Goal: Transaction & Acquisition: Book appointment/travel/reservation

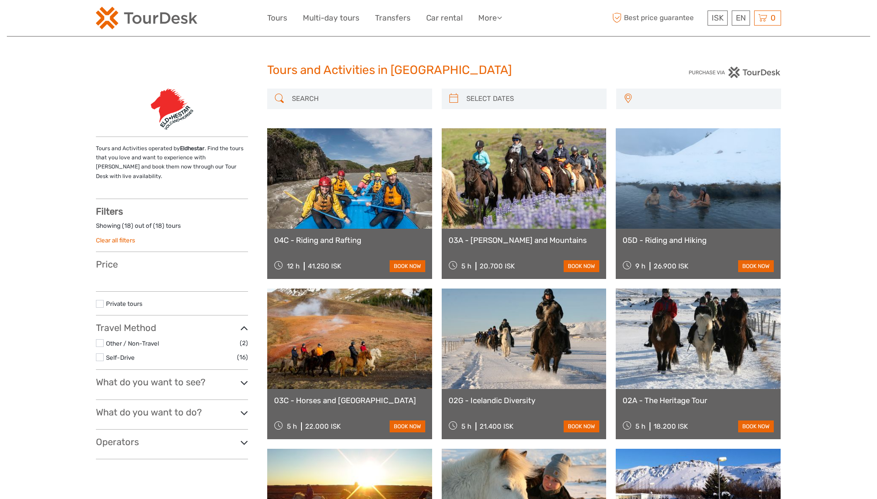
select select
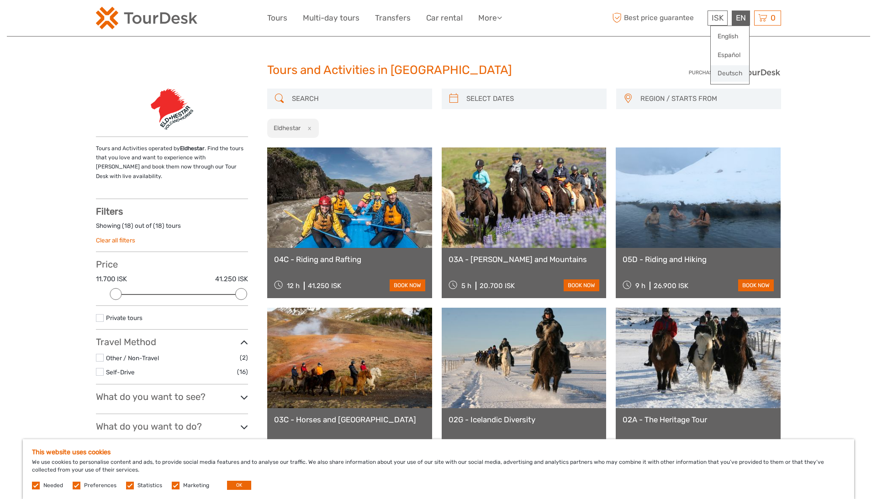
click at [738, 70] on link "Deutsch" at bounding box center [730, 73] width 38 height 16
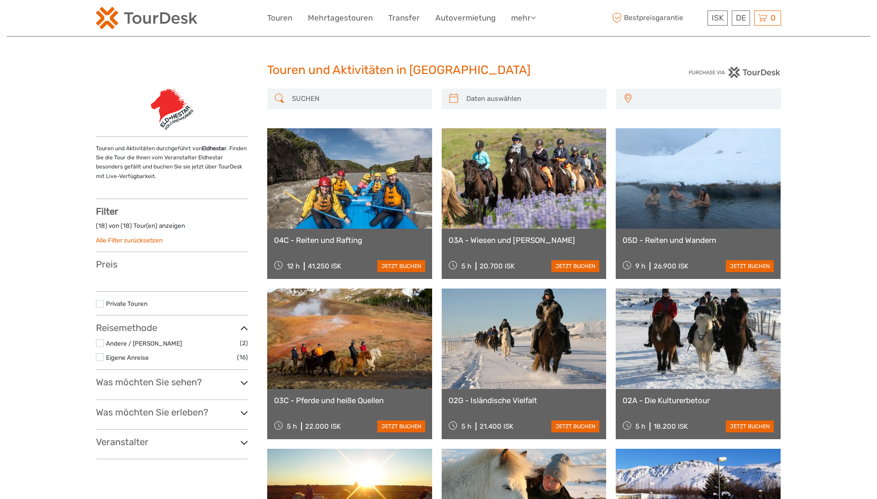
select select
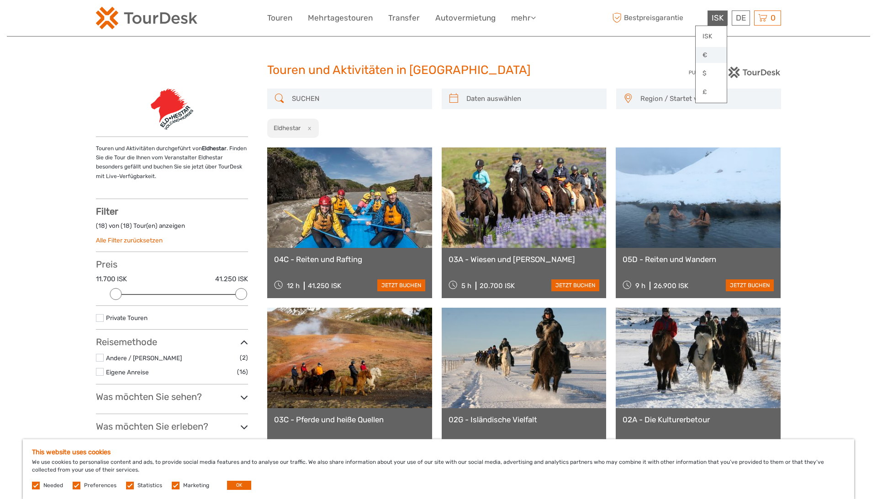
click at [706, 54] on link "€" at bounding box center [711, 55] width 31 height 16
click at [347, 17] on link "Mehrtagestouren" at bounding box center [340, 17] width 65 height 13
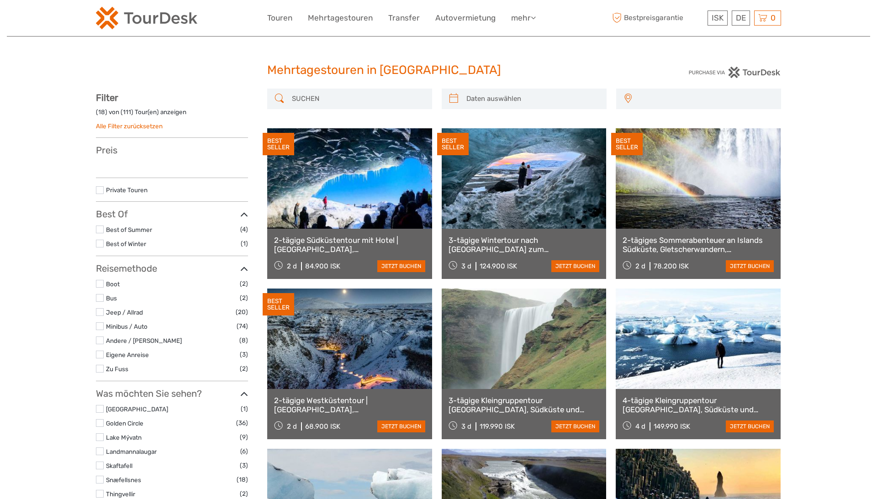
select select
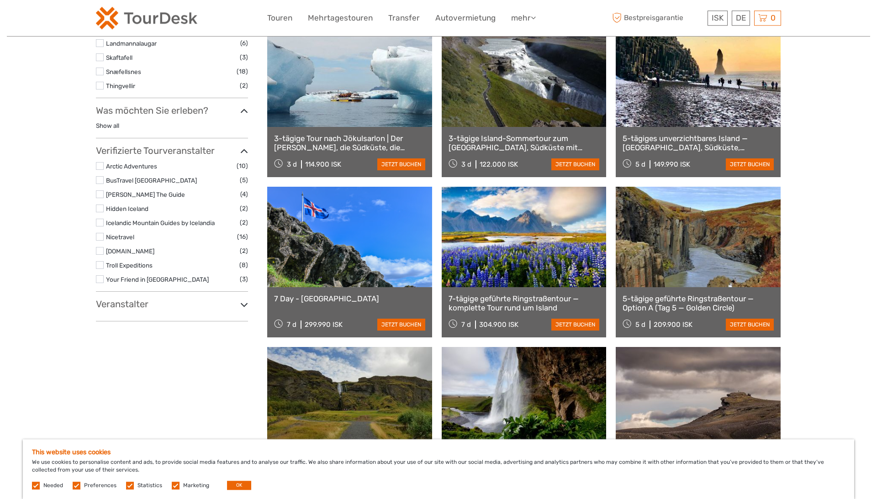
scroll to position [423, 0]
click at [247, 306] on icon at bounding box center [244, 304] width 8 height 12
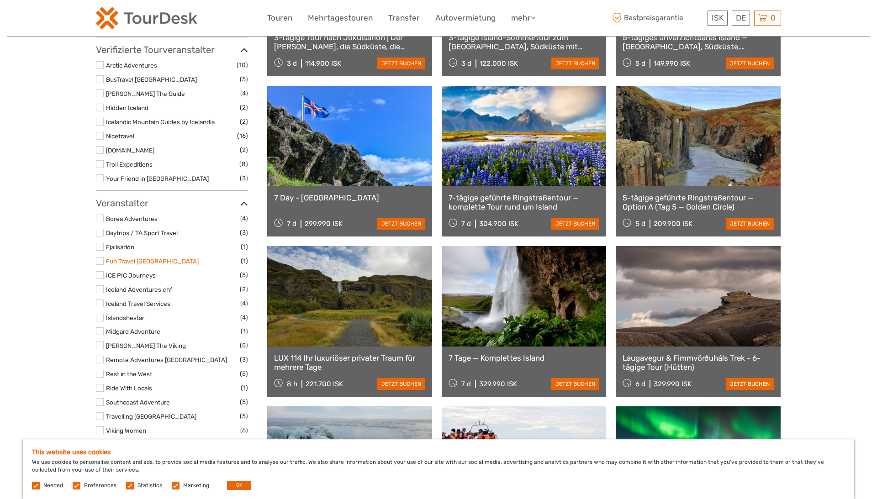
scroll to position [0, 0]
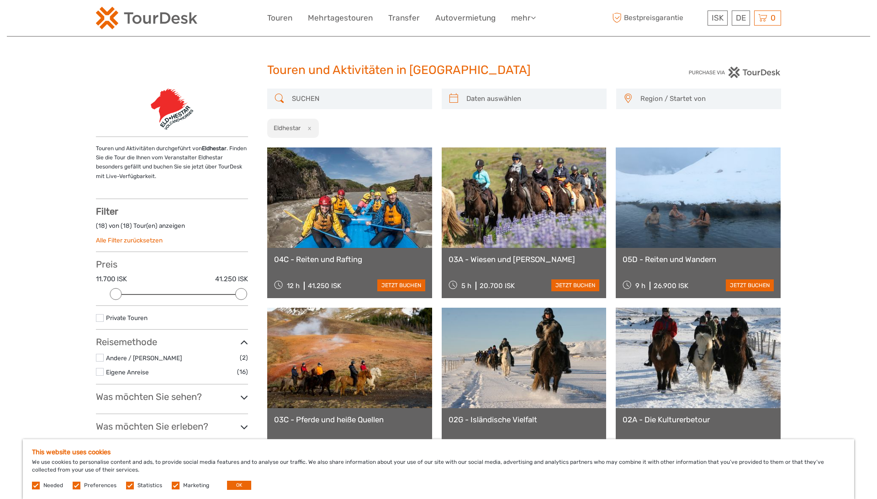
select select
